Goal: Check status: Check status

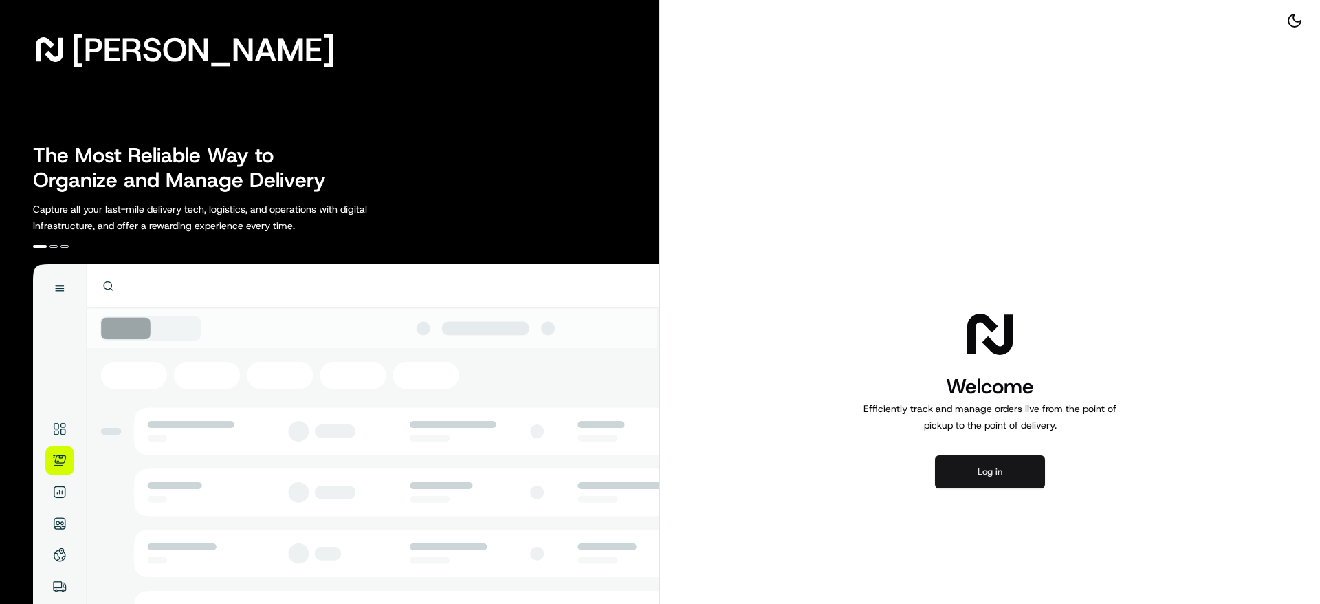
click at [984, 482] on button "Log in" at bounding box center [990, 471] width 110 height 33
